Goal: Check status: Check status

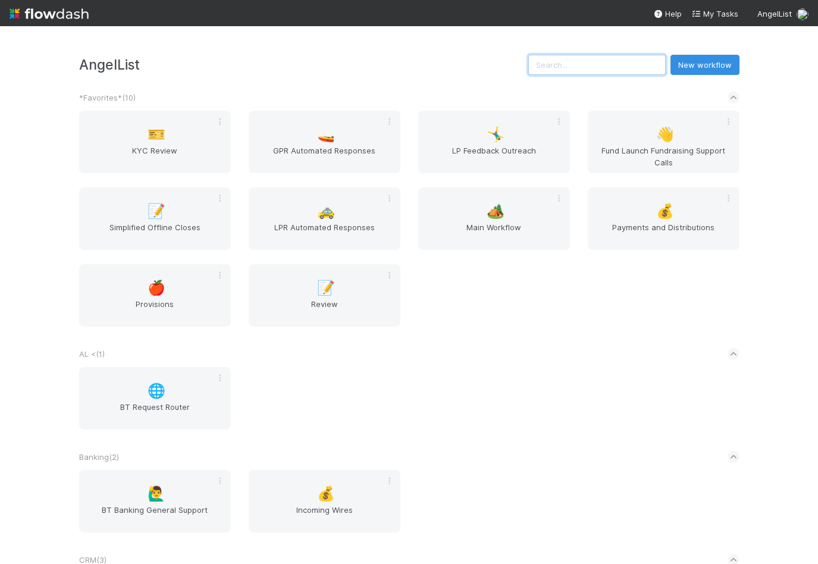
click at [591, 59] on input "text" at bounding box center [596, 65] width 137 height 20
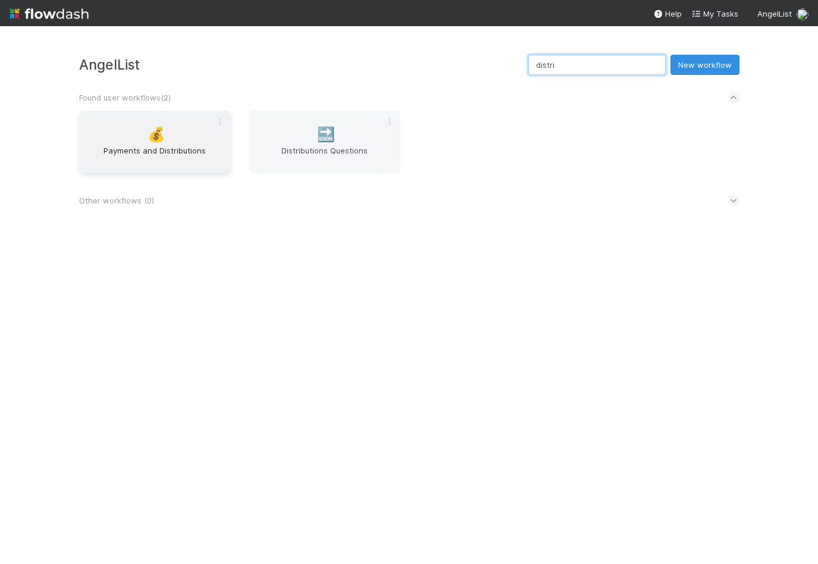
type input "distri"
click at [176, 145] on span "Payments and Distributions" at bounding box center [155, 157] width 142 height 24
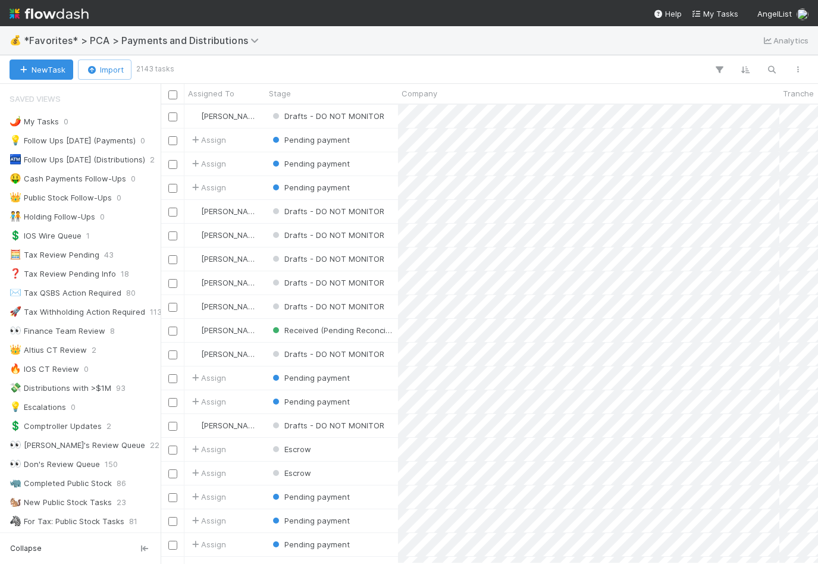
scroll to position [459, 657]
click at [776, 71] on icon "button" at bounding box center [771, 69] width 12 height 11
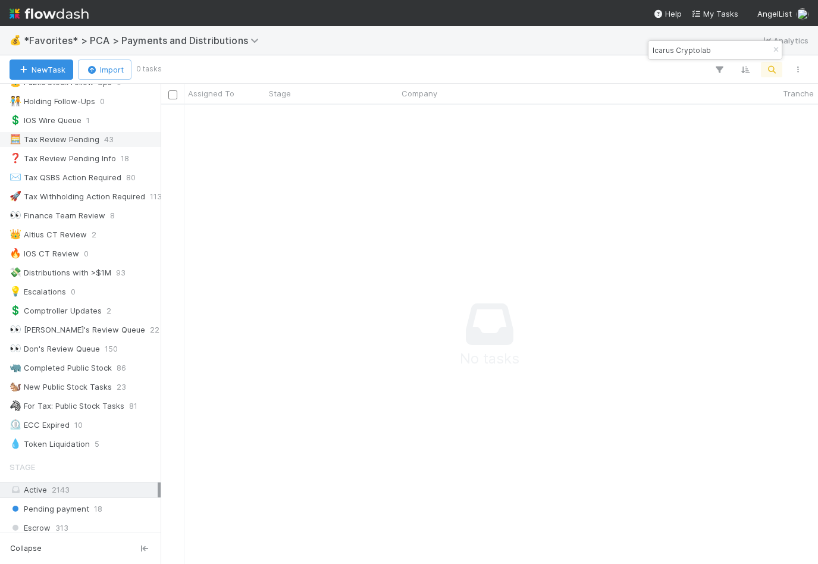
scroll to position [0, 0]
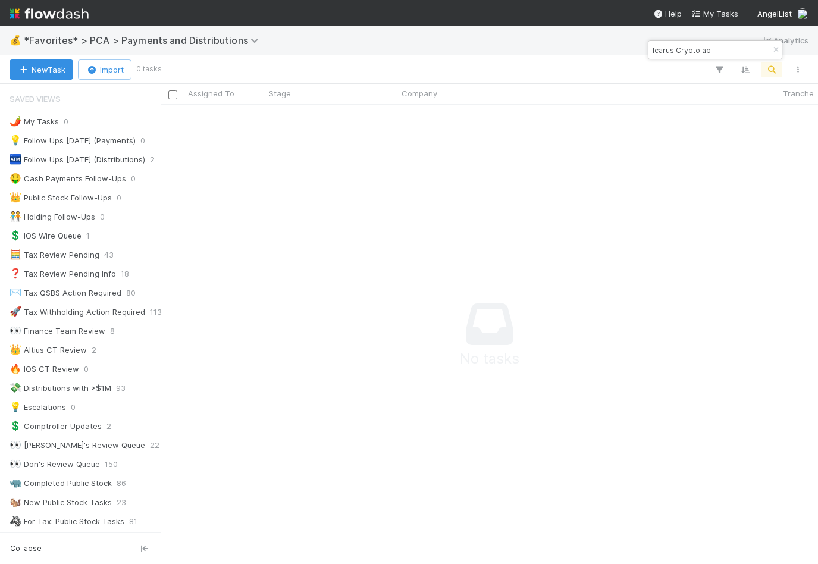
click at [722, 49] on input "Icarus Cryptolab" at bounding box center [709, 50] width 119 height 14
click at [724, 46] on input "Icarus Cryptolab" at bounding box center [709, 50] width 119 height 14
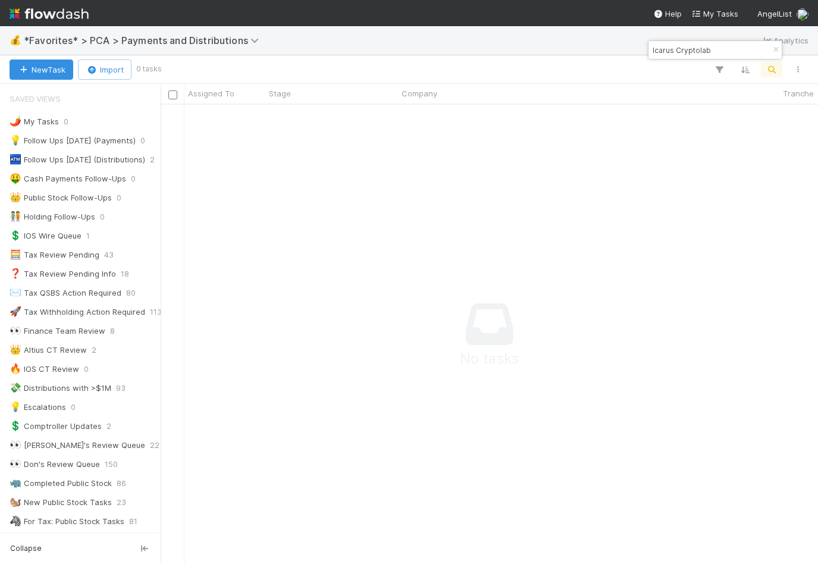
click at [724, 46] on input "Icarus Cryptolab" at bounding box center [709, 50] width 119 height 14
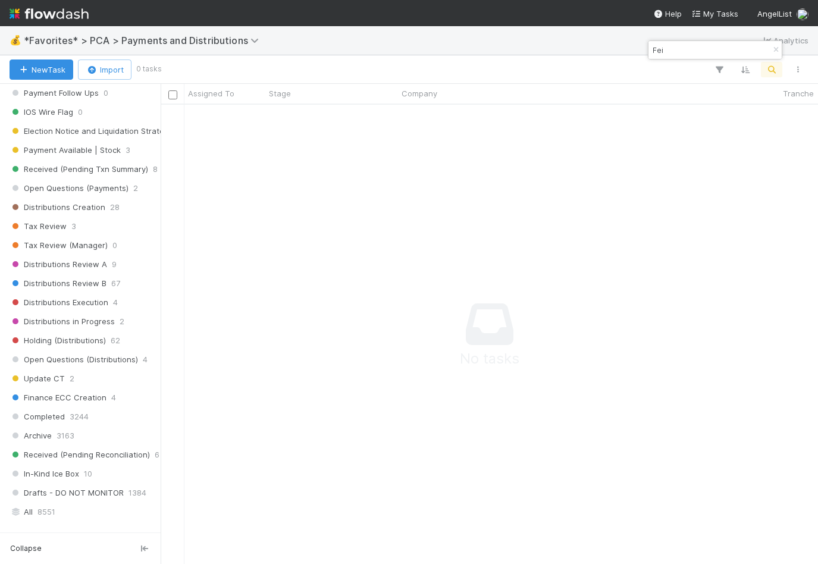
scroll to position [929, 0]
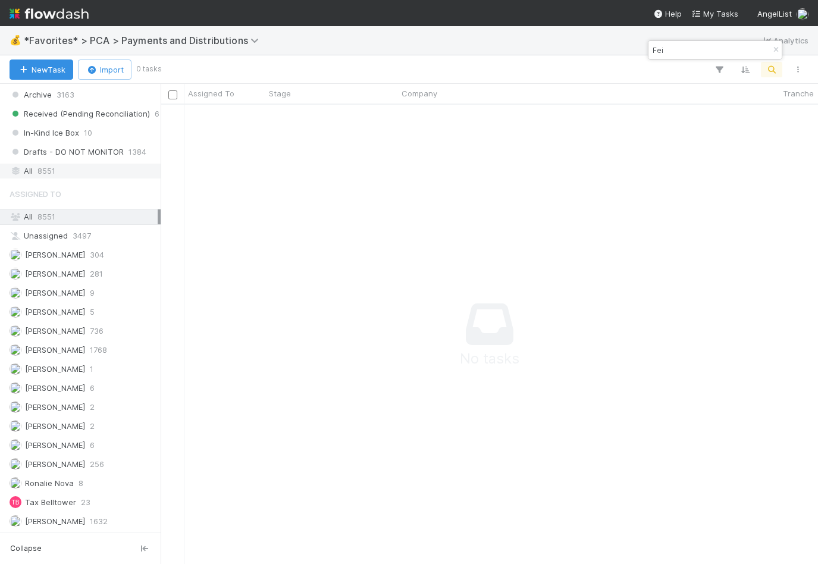
click at [83, 169] on div "All 8551" at bounding box center [84, 171] width 148 height 15
click at [688, 43] on input "Fei" at bounding box center [709, 50] width 119 height 14
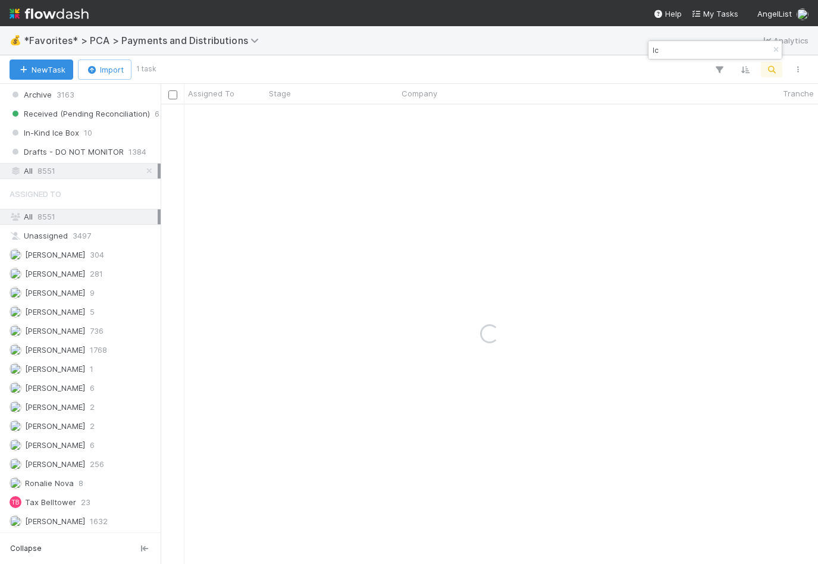
type input "I"
type input "fei"
click at [363, 121] on div "Completed" at bounding box center [331, 116] width 133 height 23
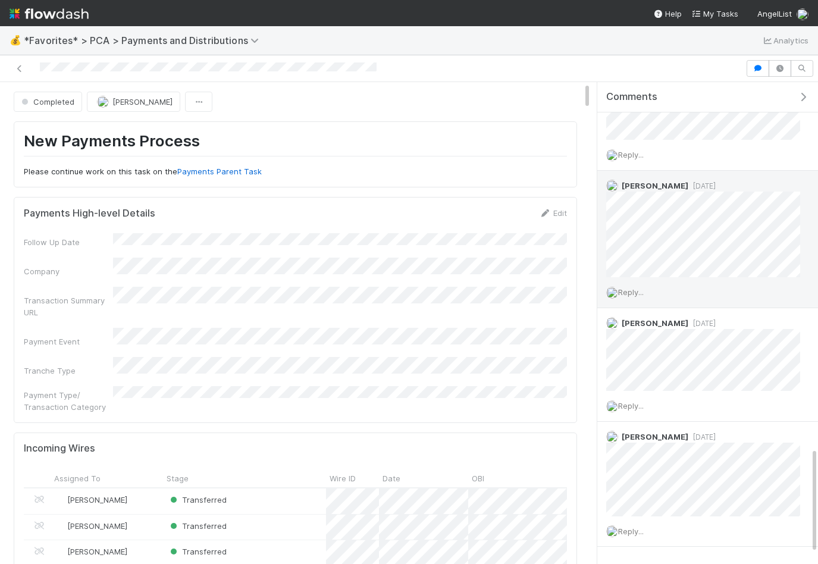
scroll to position [1678, 0]
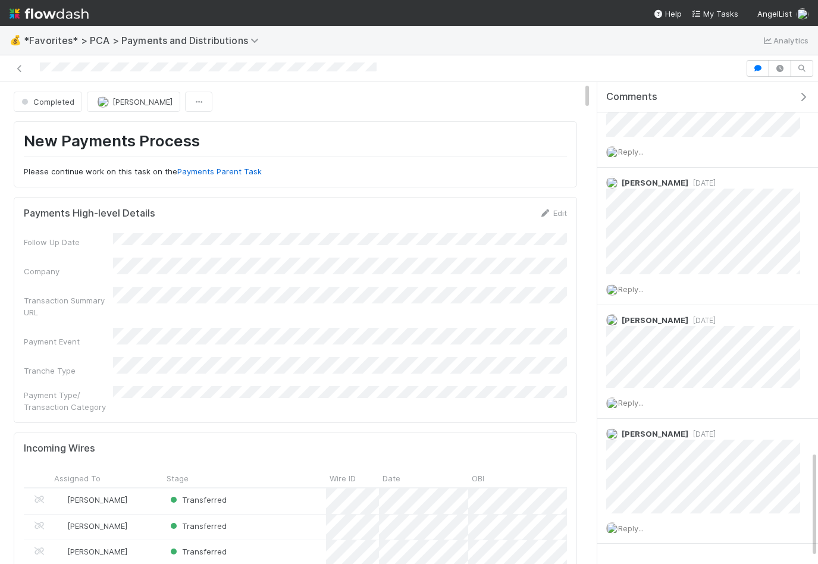
click at [513, 62] on div at bounding box center [373, 68] width 736 height 17
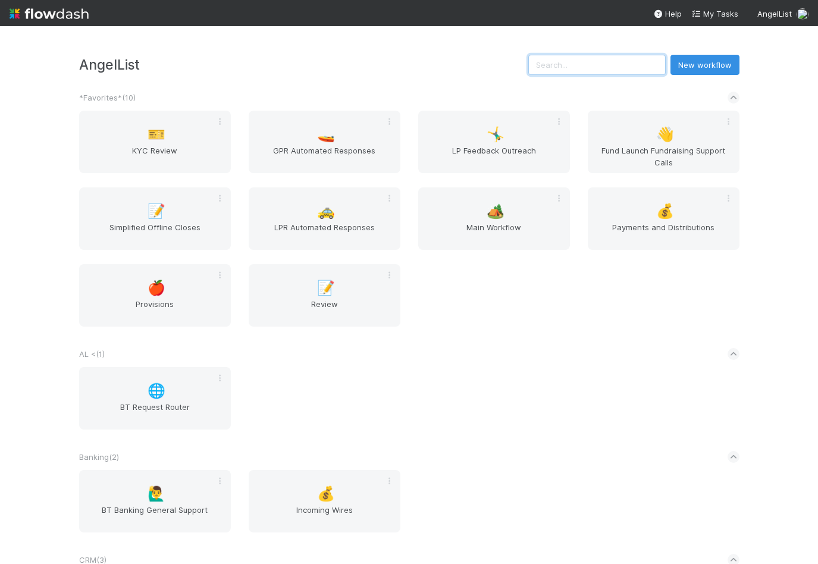
click at [582, 71] on input "text" at bounding box center [596, 65] width 137 height 20
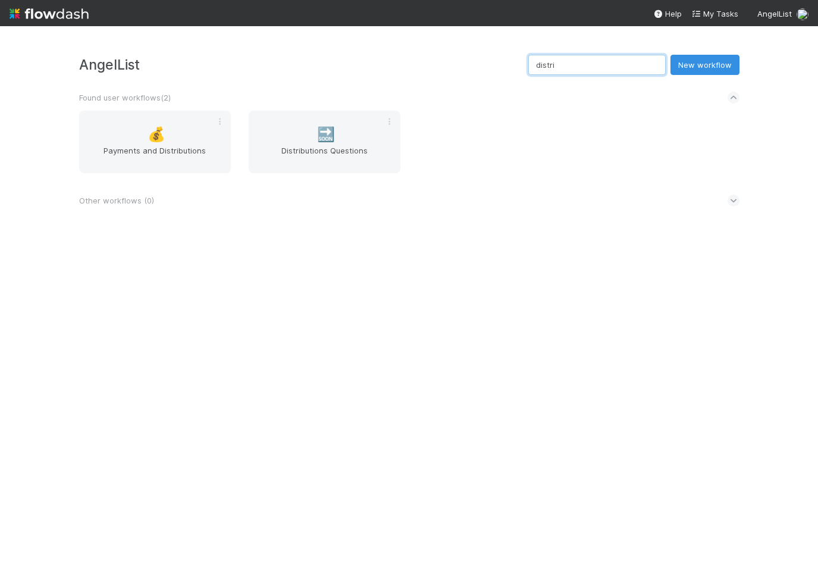
type input "distri"
click at [149, 208] on div "Other workflows ( 0 )" at bounding box center [409, 200] width 660 height 26
click at [146, 146] on span "Payments and Distributions" at bounding box center [155, 157] width 142 height 24
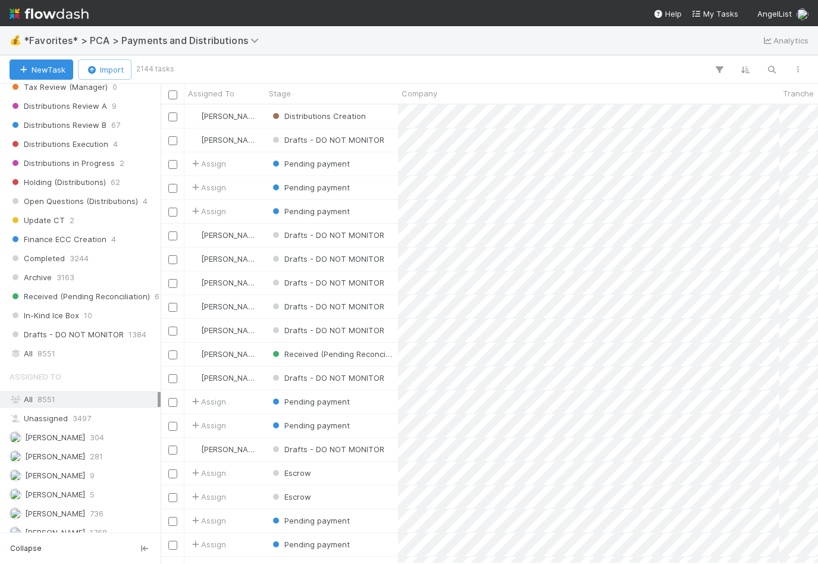
scroll to position [750, 0]
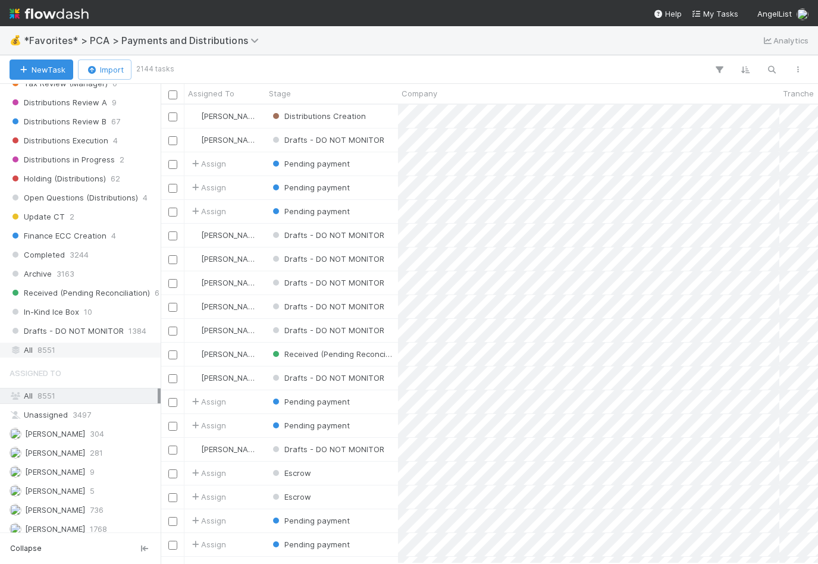
click at [83, 343] on div "All 8551" at bounding box center [84, 350] width 148 height 15
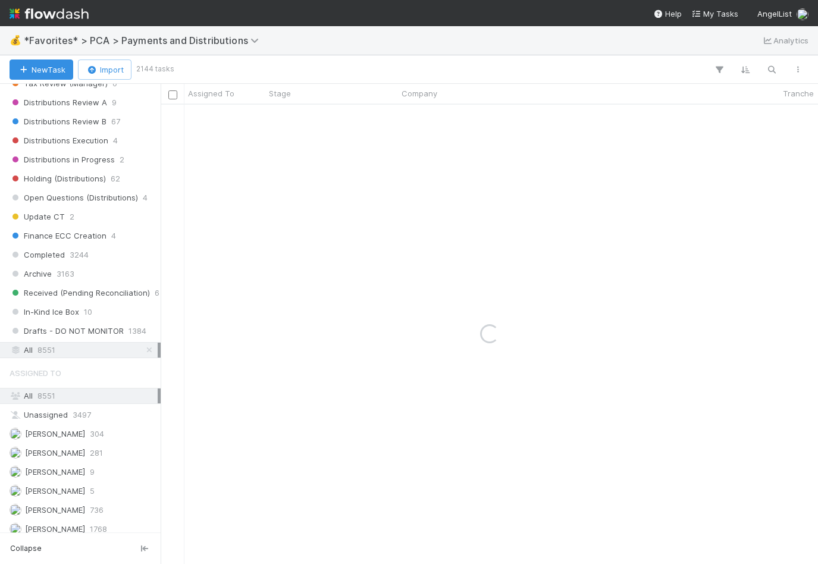
click at [767, 54] on div "💰 *Favorites* > PCA > Payments and Distributions Analytics" at bounding box center [409, 40] width 818 height 29
click at [767, 66] on icon "button" at bounding box center [771, 69] width 12 height 11
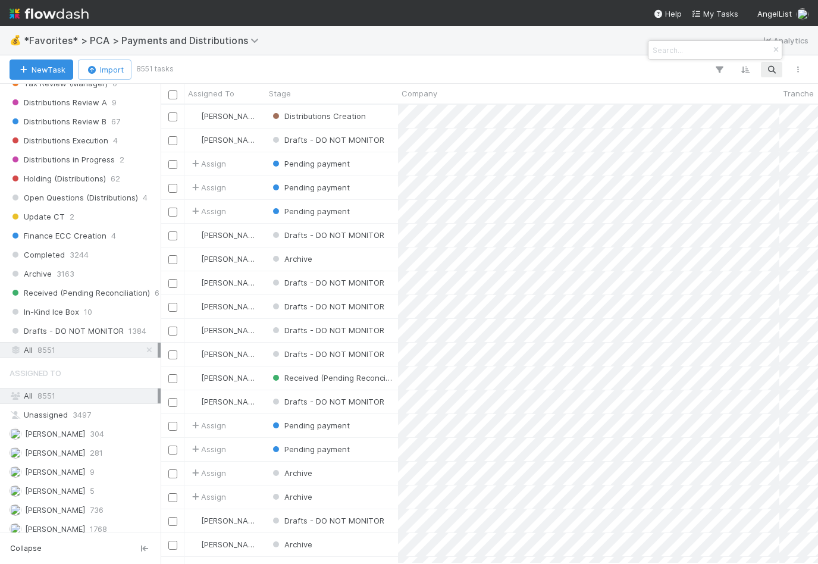
click at [770, 70] on div at bounding box center [409, 282] width 818 height 564
click at [770, 70] on icon "button" at bounding box center [771, 69] width 12 height 11
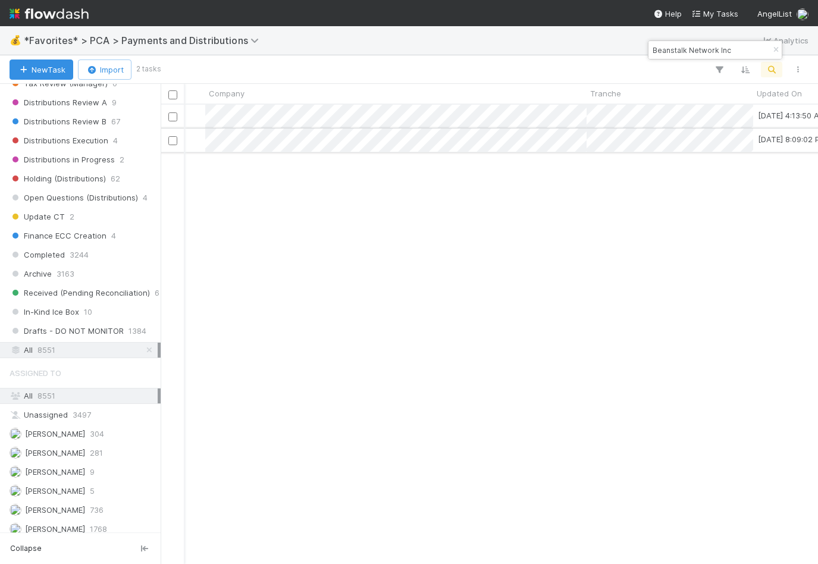
scroll to position [0, 362]
type input "Beanstalk Network Inc"
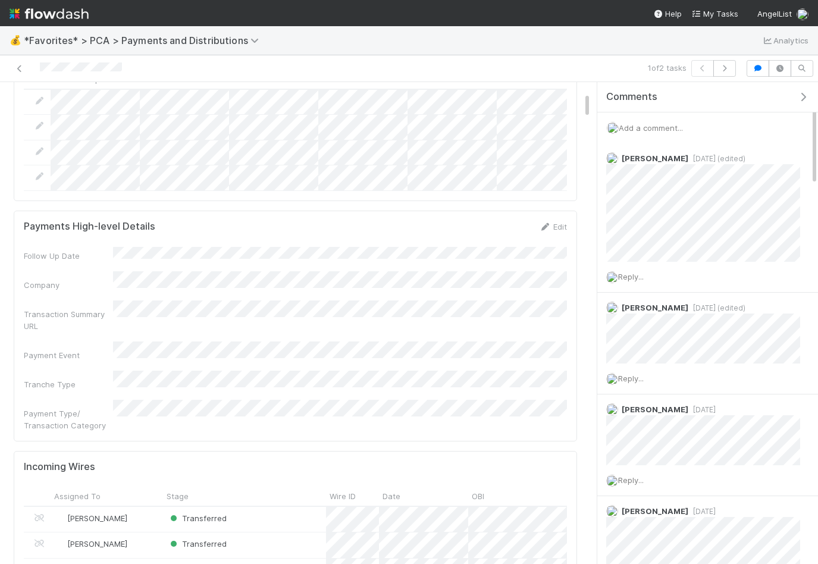
scroll to position [184, 0]
